Goal: Task Accomplishment & Management: Manage account settings

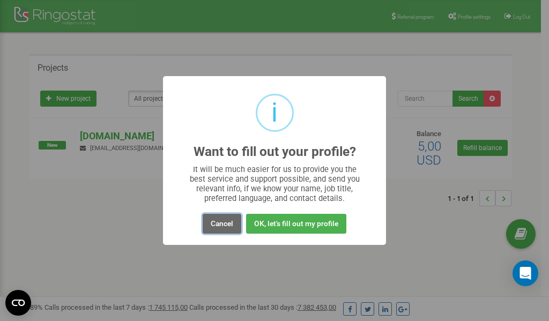
click at [219, 223] on button "Cancel" at bounding box center [222, 224] width 39 height 20
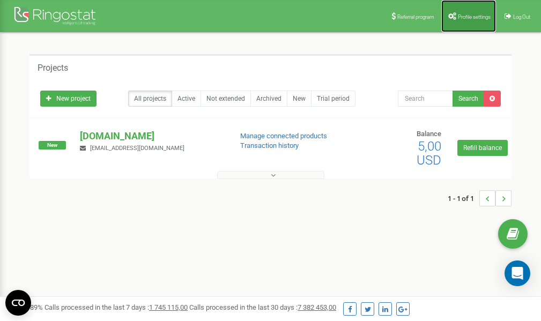
click at [472, 16] on span "Profile settings" at bounding box center [474, 17] width 33 height 6
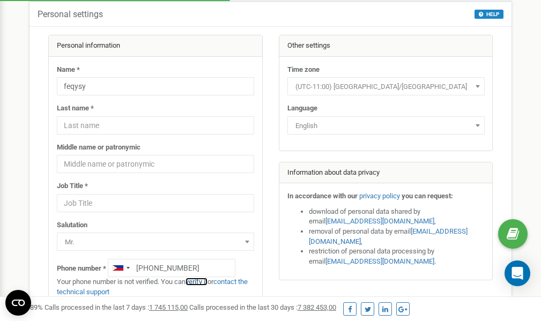
click at [198, 282] on link "verify it" at bounding box center [196, 282] width 22 height 8
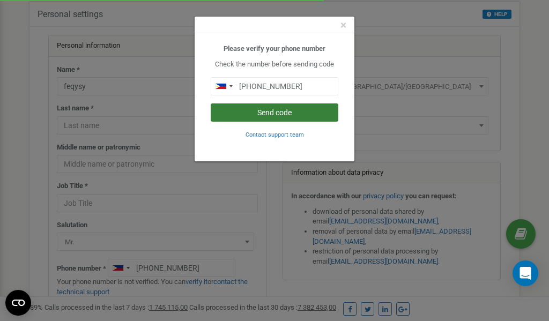
click at [287, 114] on button "Send code" at bounding box center [275, 112] width 128 height 18
